Goal: Check status

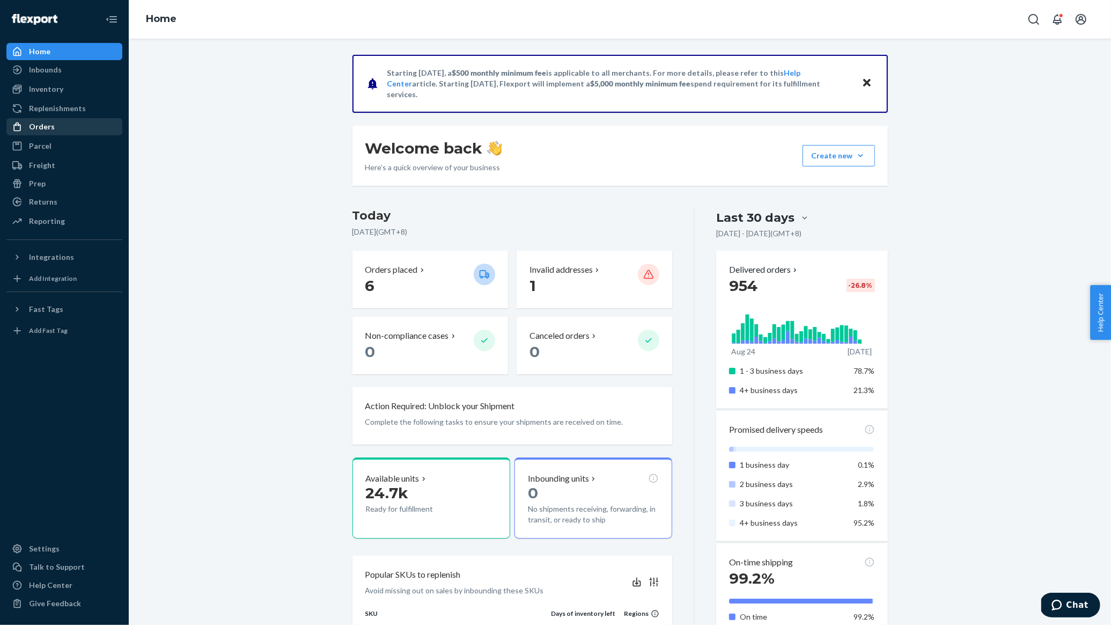
click at [60, 128] on div "Orders" at bounding box center [65, 126] width 114 height 15
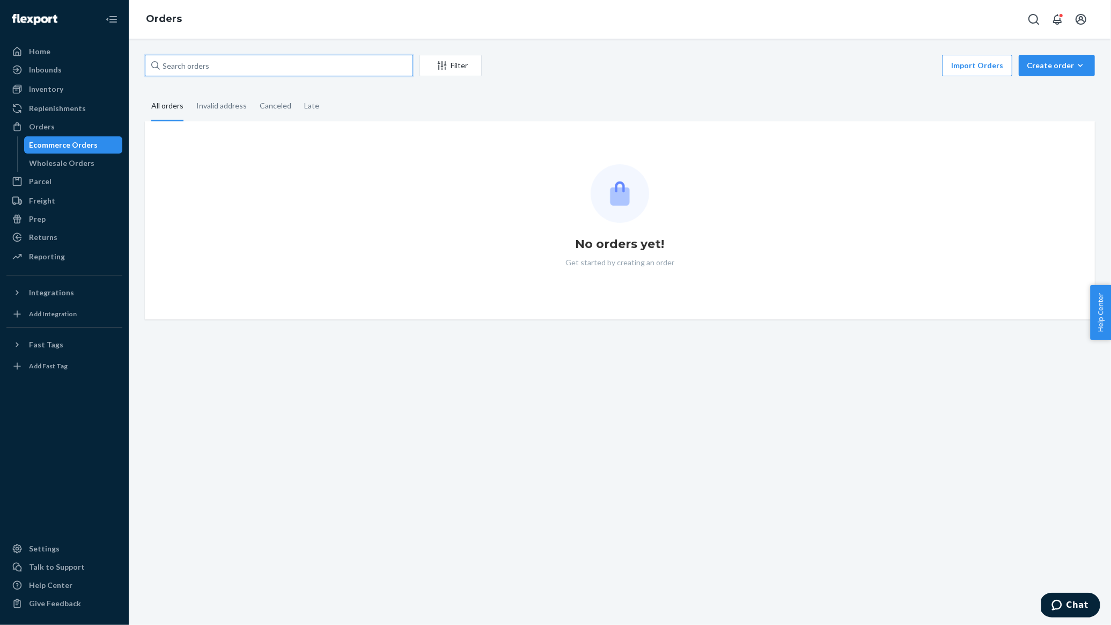
click at [320, 67] on input "text" at bounding box center [279, 65] width 268 height 21
paste input "[EMAIL_ADDRESS][DOMAIN_NAME]"
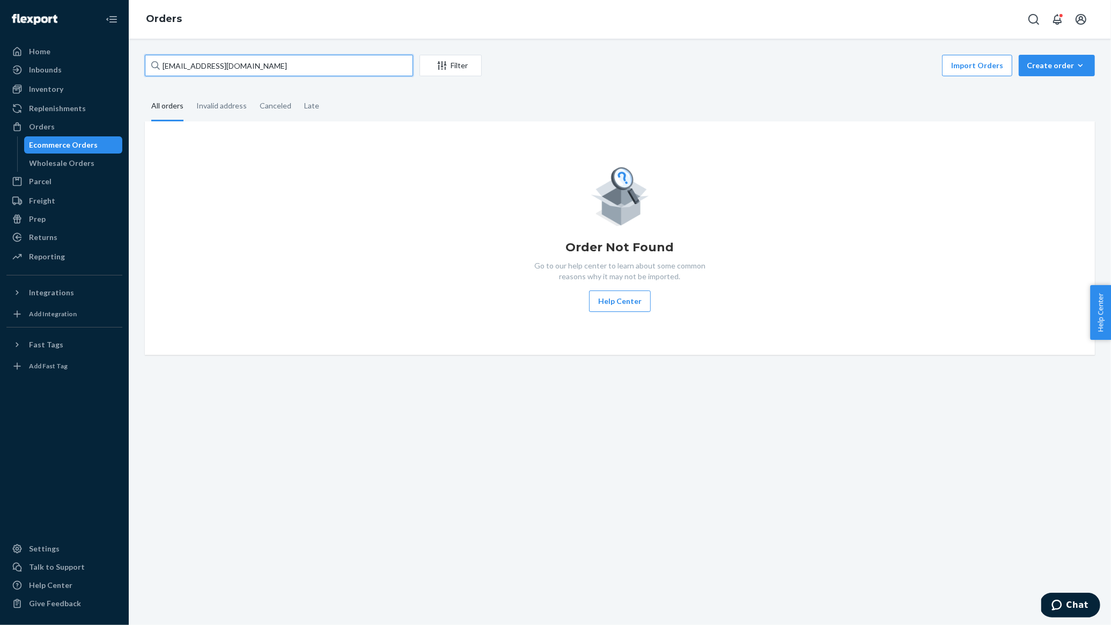
click at [364, 65] on input "[EMAIL_ADDRESS][DOMAIN_NAME]" at bounding box center [279, 65] width 268 height 21
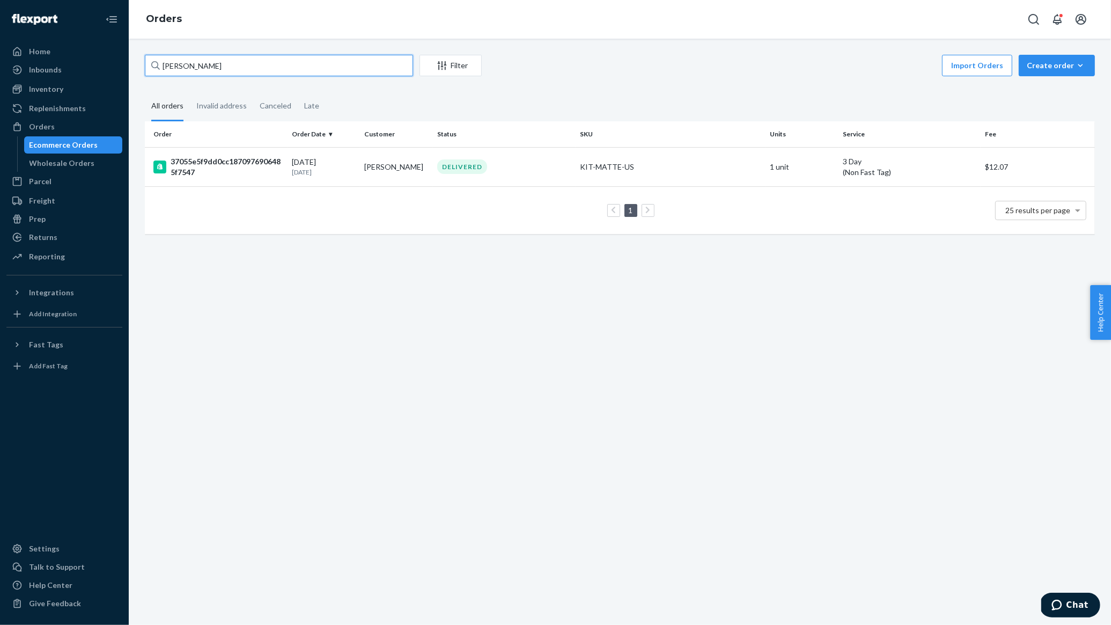
type input "[PERSON_NAME]"
click at [164, 168] on rect at bounding box center [159, 166] width 13 height 13
